Goal: Find specific page/section: Find specific page/section

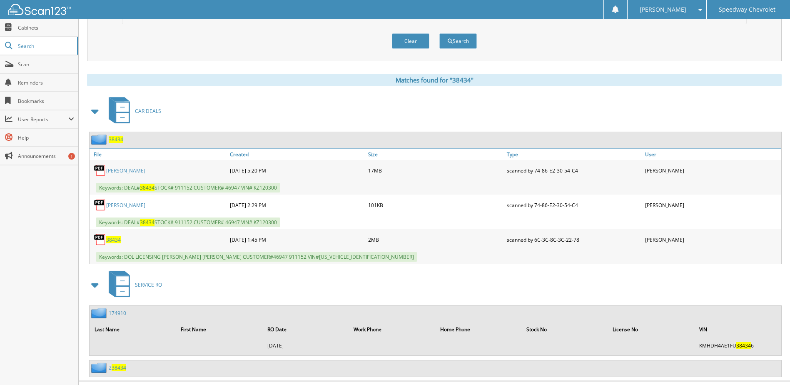
click at [341, 113] on div "CAR DEALS" at bounding box center [434, 111] width 695 height 33
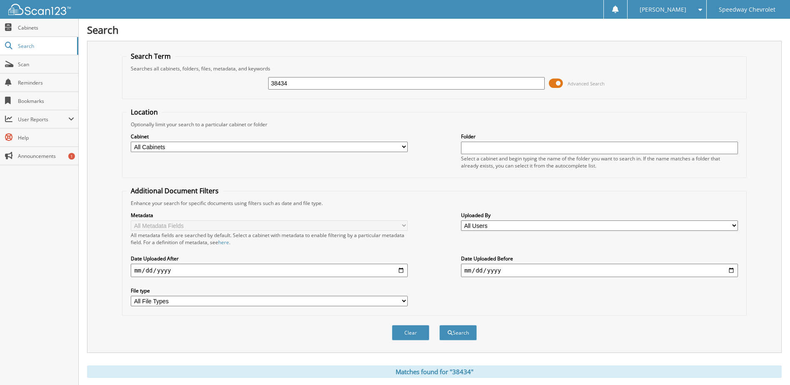
click at [316, 80] on input "38434" at bounding box center [406, 83] width 277 height 12
type input "40534"
click at [439, 325] on button "Search" at bounding box center [457, 332] width 37 height 15
drag, startPoint x: 28, startPoint y: 31, endPoint x: 41, endPoint y: 31, distance: 12.9
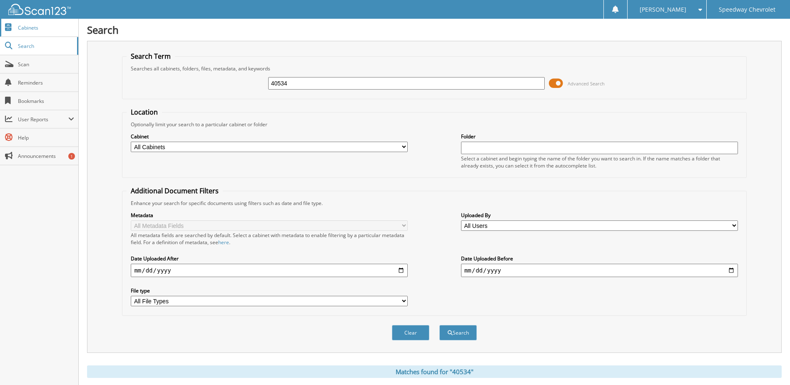
click at [28, 31] on link "Cabinets" at bounding box center [39, 28] width 78 height 18
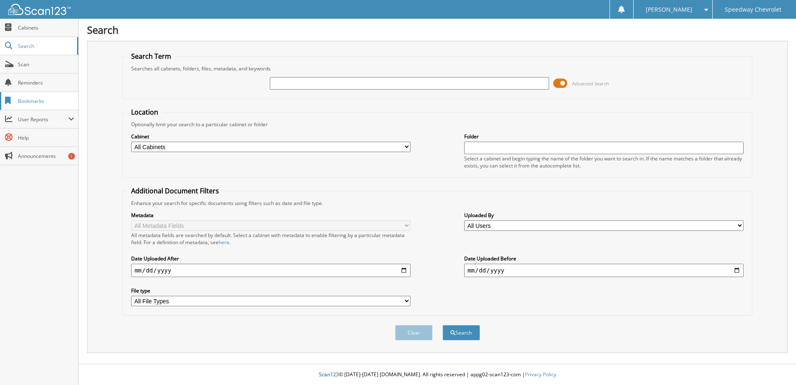
click at [41, 100] on span "Bookmarks" at bounding box center [46, 100] width 56 height 7
